Goal: Information Seeking & Learning: Learn about a topic

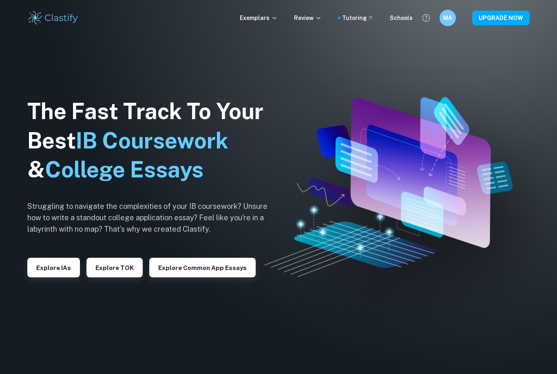
click at [267, 8] on div "Exemplars Review Tutoring Schools MA UPGRADE NOW" at bounding box center [278, 18] width 557 height 36
click at [267, 21] on p "Exemplars" at bounding box center [259, 17] width 38 height 9
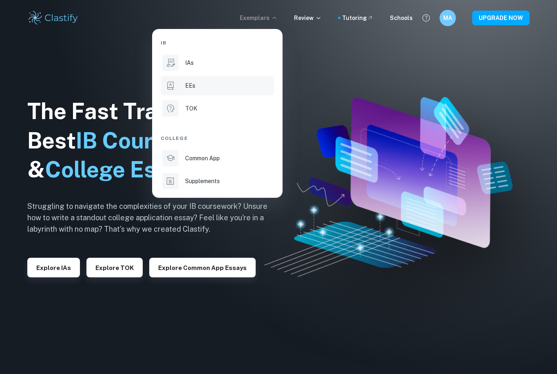
click at [225, 90] on li "EEs" at bounding box center [217, 86] width 113 height 20
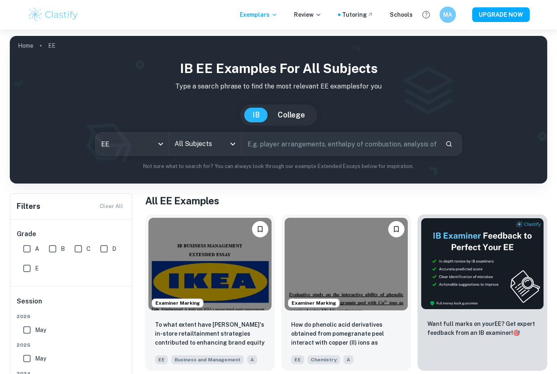
click at [231, 145] on icon "Open" at bounding box center [233, 144] width 10 height 10
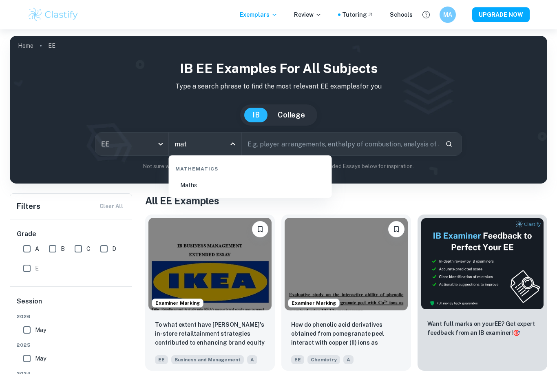
type input "ma"
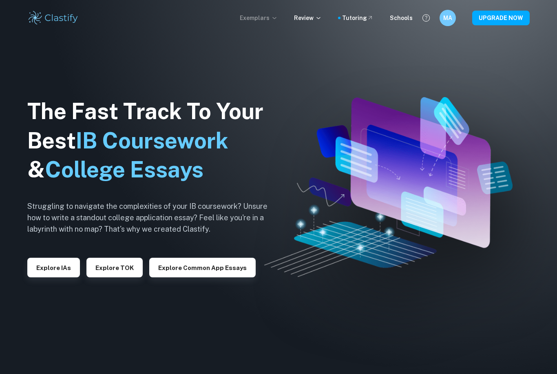
click at [269, 22] on p "Exemplars" at bounding box center [259, 17] width 38 height 9
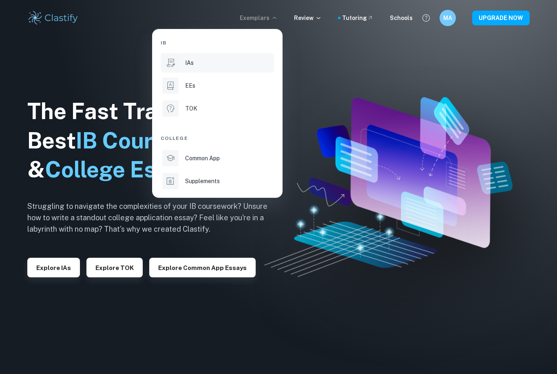
click at [248, 62] on div "IAs" at bounding box center [228, 62] width 87 height 9
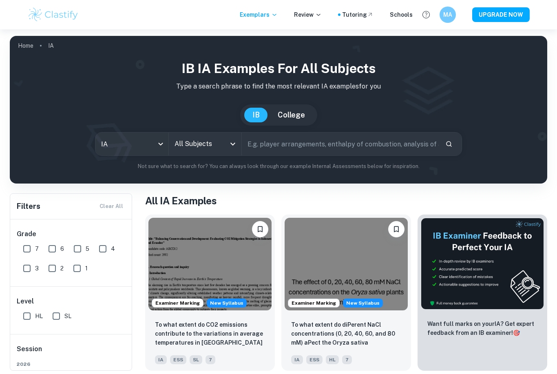
click at [230, 154] on div "All Subjects" at bounding box center [205, 143] width 73 height 23
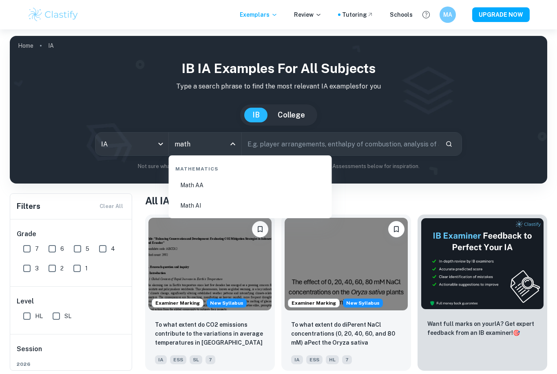
click at [200, 181] on li "Math AA" at bounding box center [250, 185] width 157 height 19
type input "Math AA"
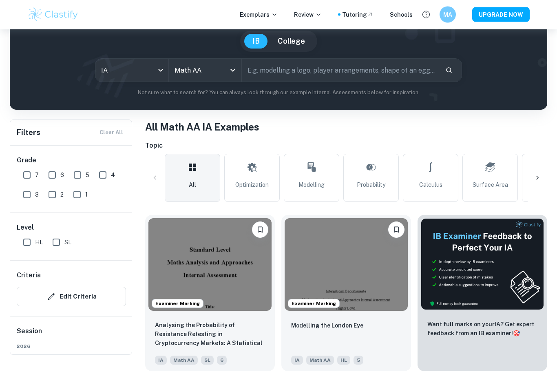
scroll to position [102, 0]
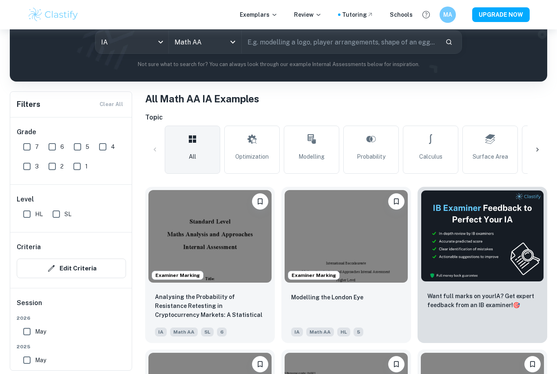
click at [60, 216] on input "SL" at bounding box center [56, 214] width 16 height 16
checkbox input "true"
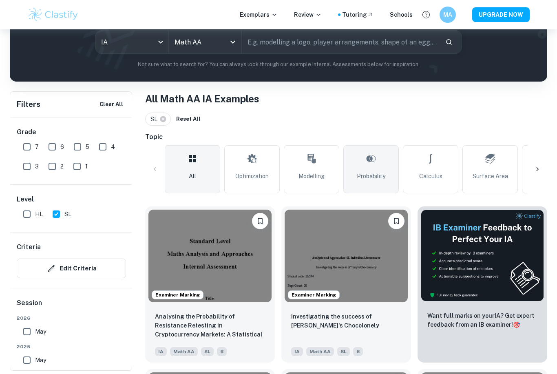
click at [384, 165] on link "Probability" at bounding box center [370, 169] width 55 height 48
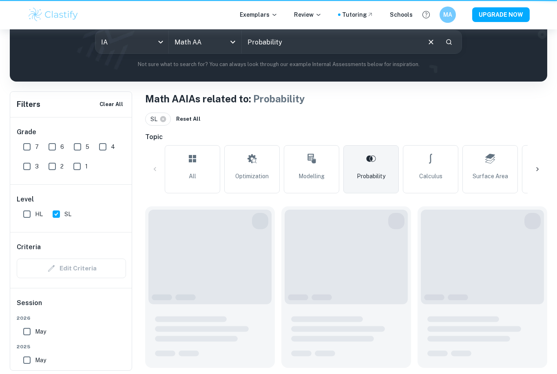
type input "Probability"
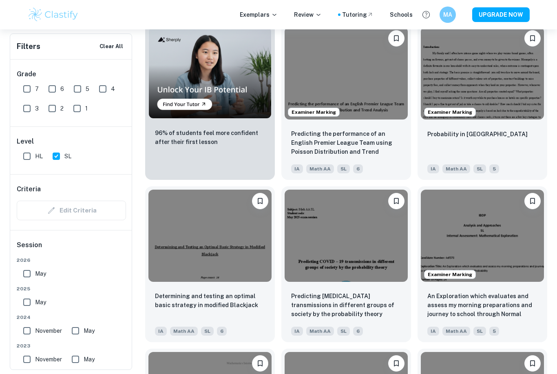
scroll to position [598, 0]
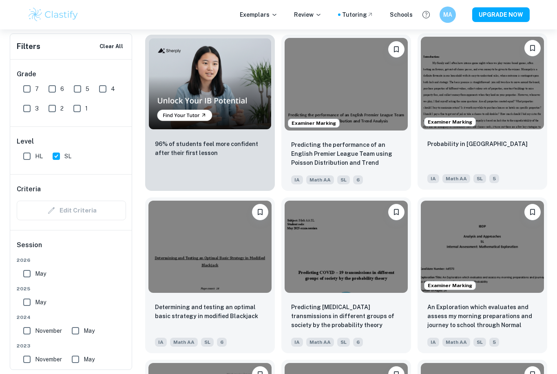
click at [532, 101] on img at bounding box center [482, 83] width 123 height 93
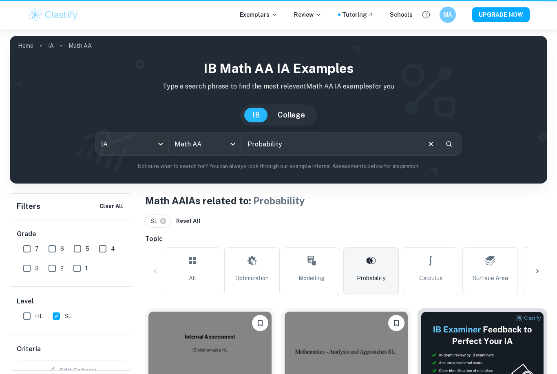
scroll to position [598, 0]
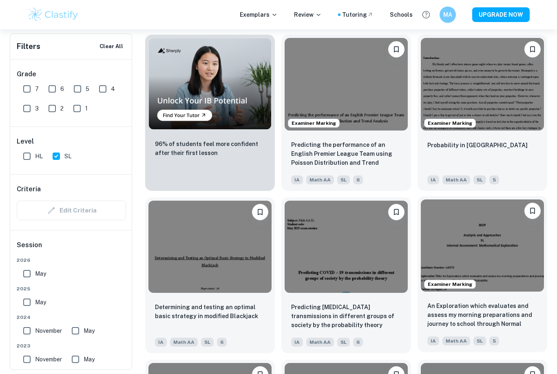
click at [495, 275] on img at bounding box center [482, 245] width 123 height 93
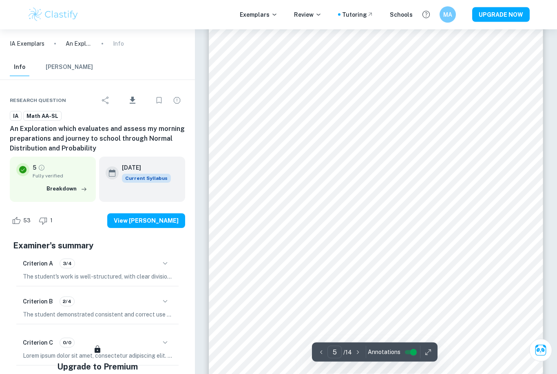
scroll to position [1966, 0]
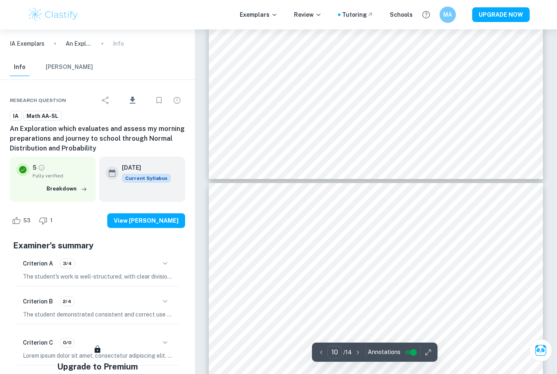
type input "11"
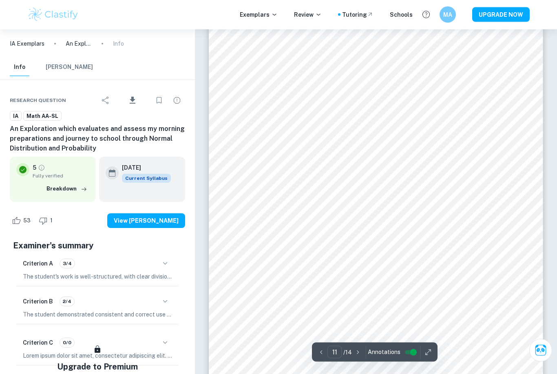
scroll to position [4998, 0]
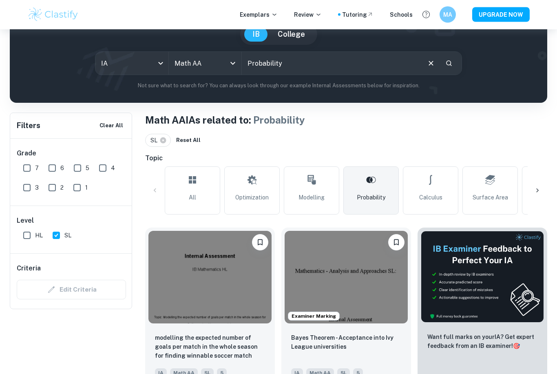
scroll to position [86, 0]
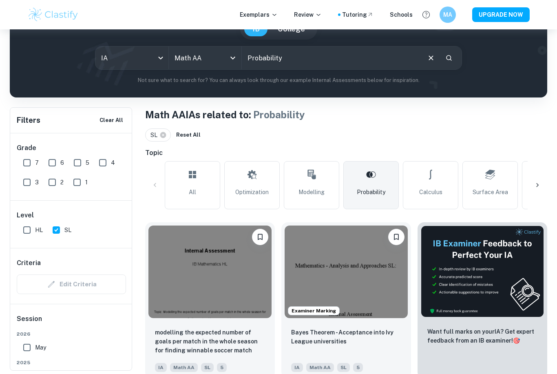
click at [536, 182] on icon at bounding box center [537, 185] width 8 height 8
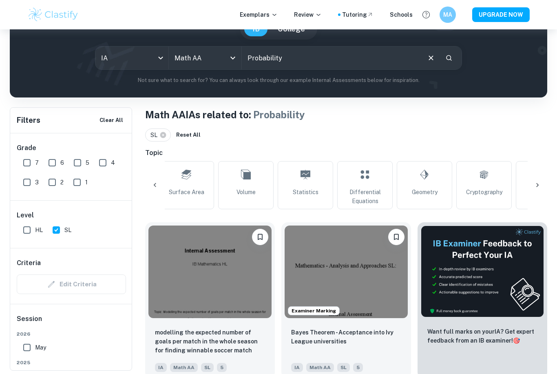
scroll to position [0, 328]
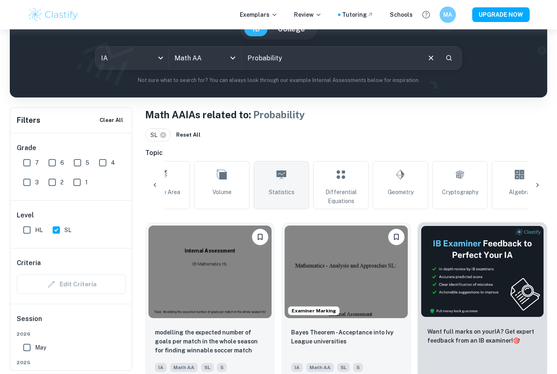
click at [278, 173] on icon at bounding box center [281, 175] width 10 height 10
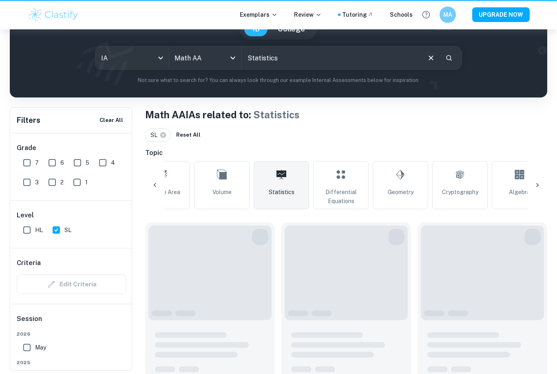
type input "Statistics"
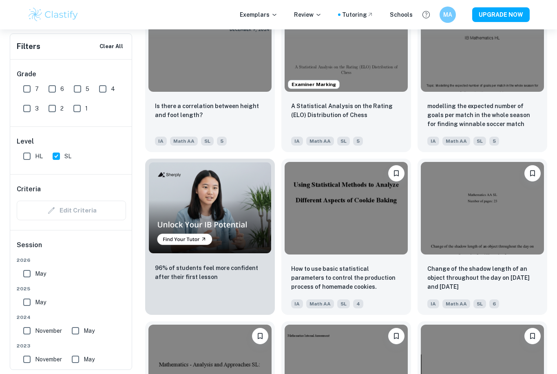
scroll to position [472, 0]
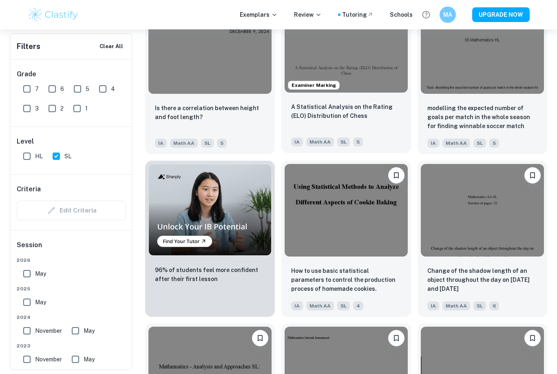
click at [305, 57] on img at bounding box center [346, 46] width 123 height 93
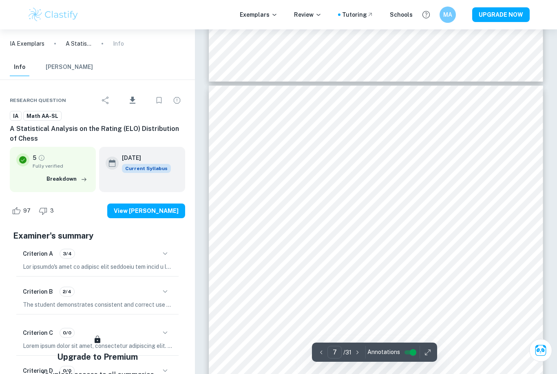
scroll to position [2701, 0]
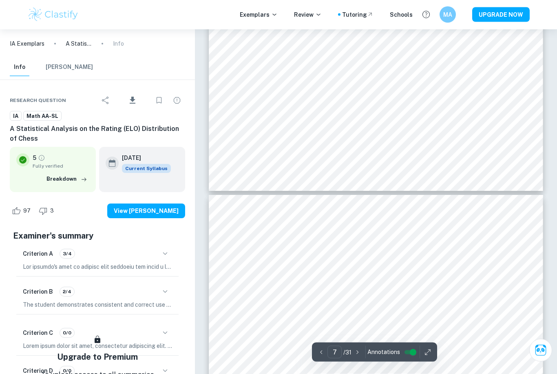
type input "8"
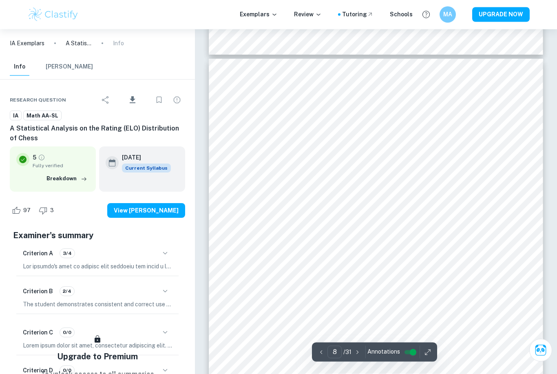
scroll to position [3166, 0]
